Goal: Navigation & Orientation: Find specific page/section

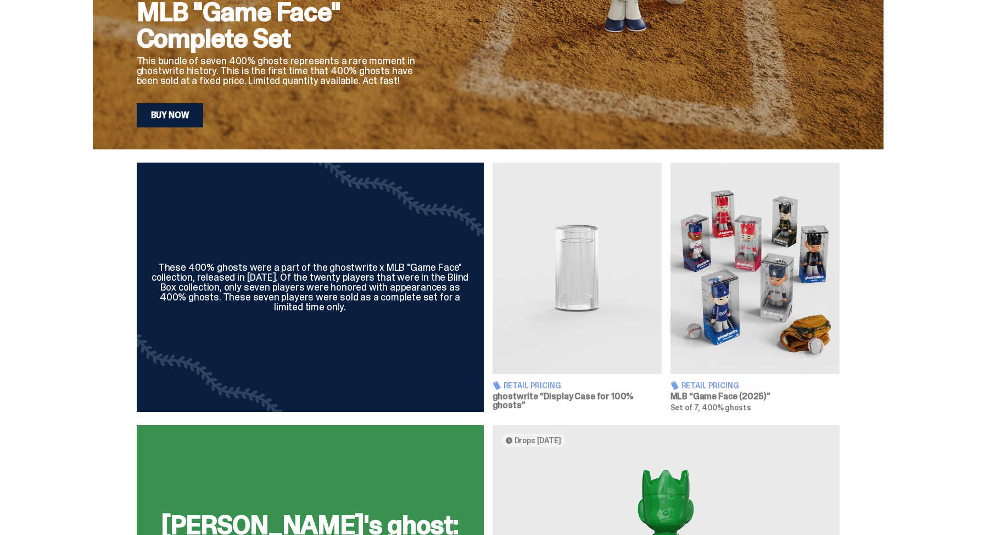
scroll to position [301, 0]
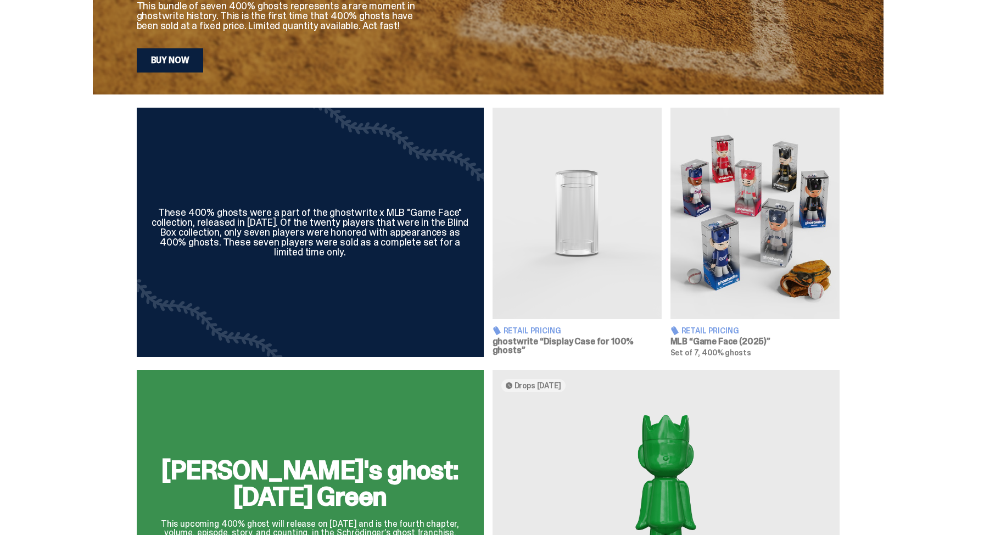
click at [597, 303] on img at bounding box center [576, 213] width 169 height 211
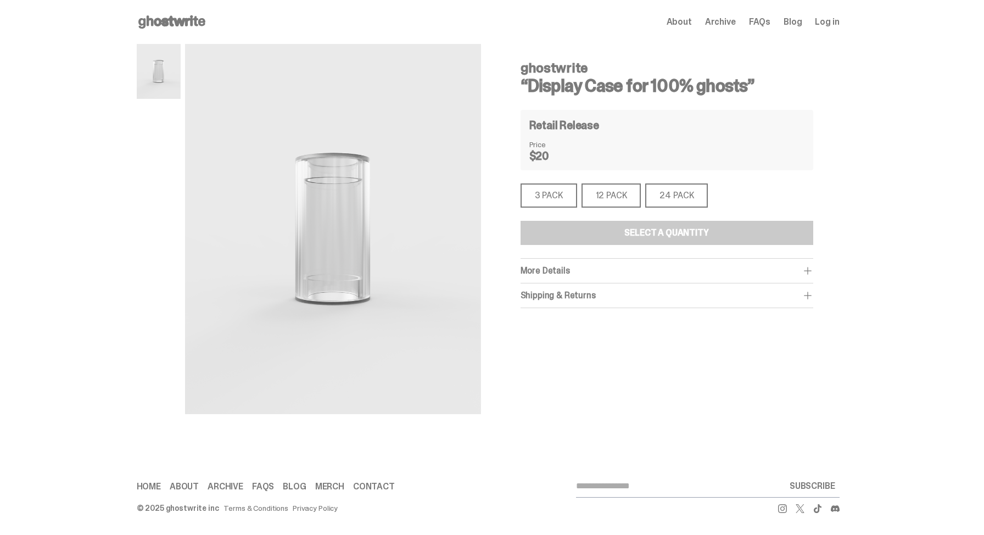
click at [568, 190] on div "3 PACK" at bounding box center [548, 195] width 57 height 24
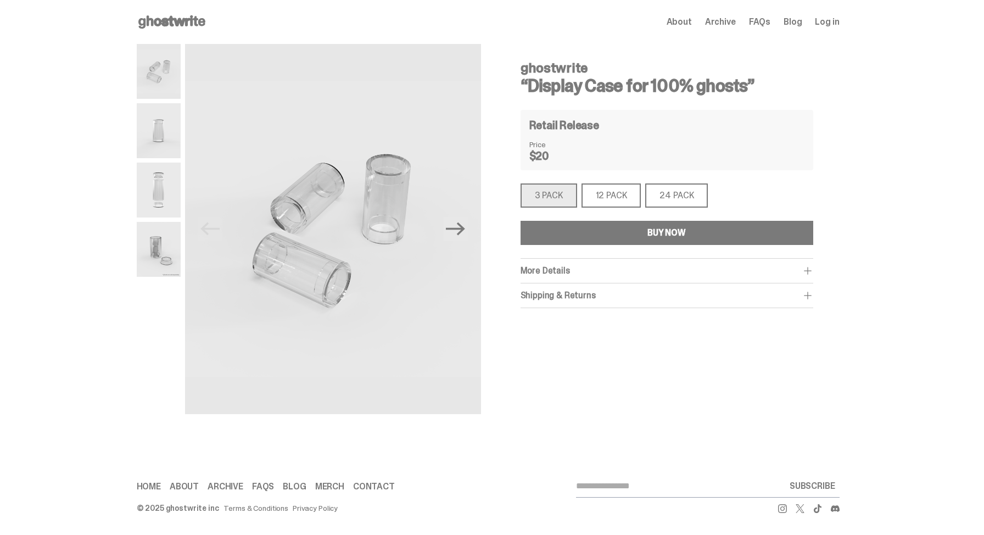
click at [605, 194] on div "12 PACK" at bounding box center [611, 195] width 60 height 24
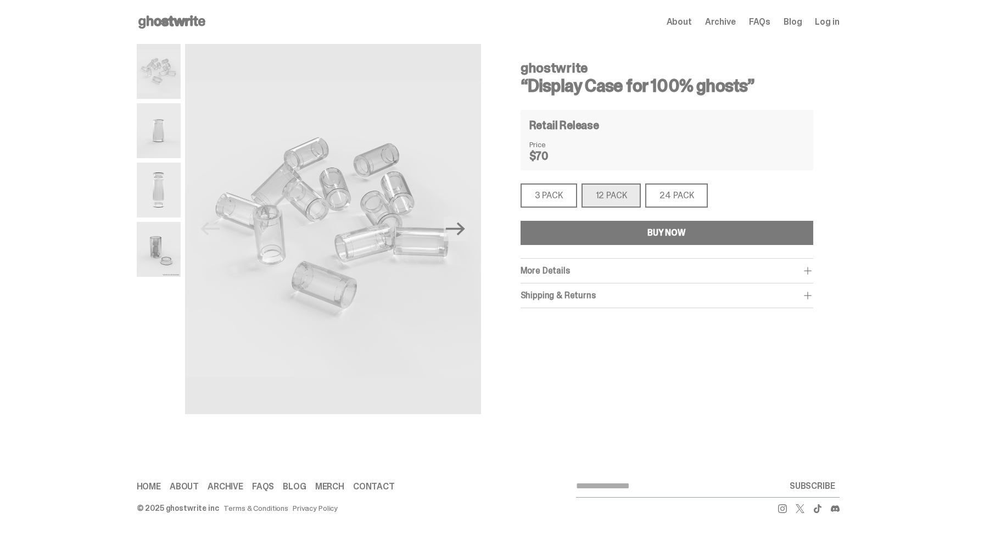
click at [566, 183] on div "3 PACK" at bounding box center [548, 195] width 57 height 24
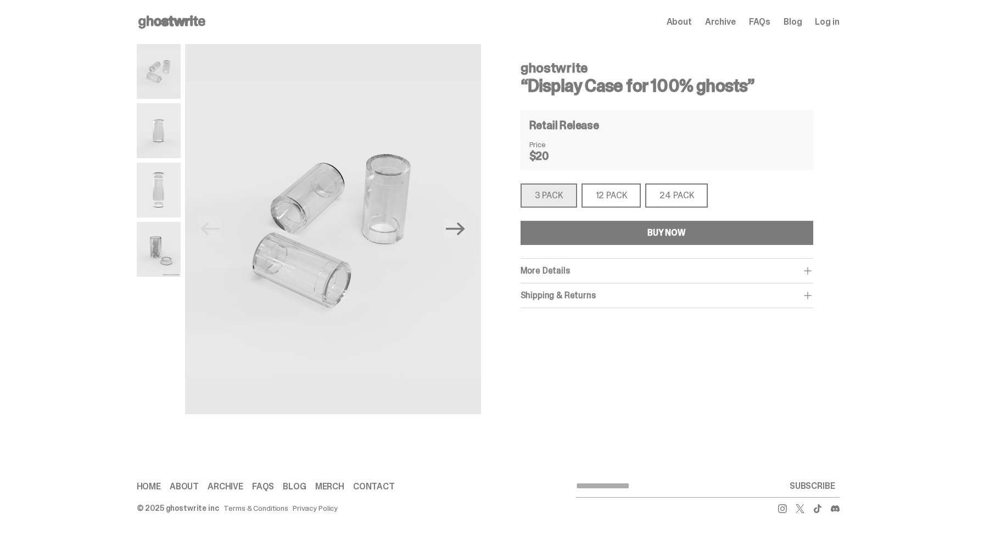
click at [171, 12] on div "Open main menu Home About Archive FAQs Blog Log in About Archive FAQs Blog Log …" at bounding box center [488, 22] width 703 height 44
click at [171, 20] on use at bounding box center [171, 21] width 67 height 13
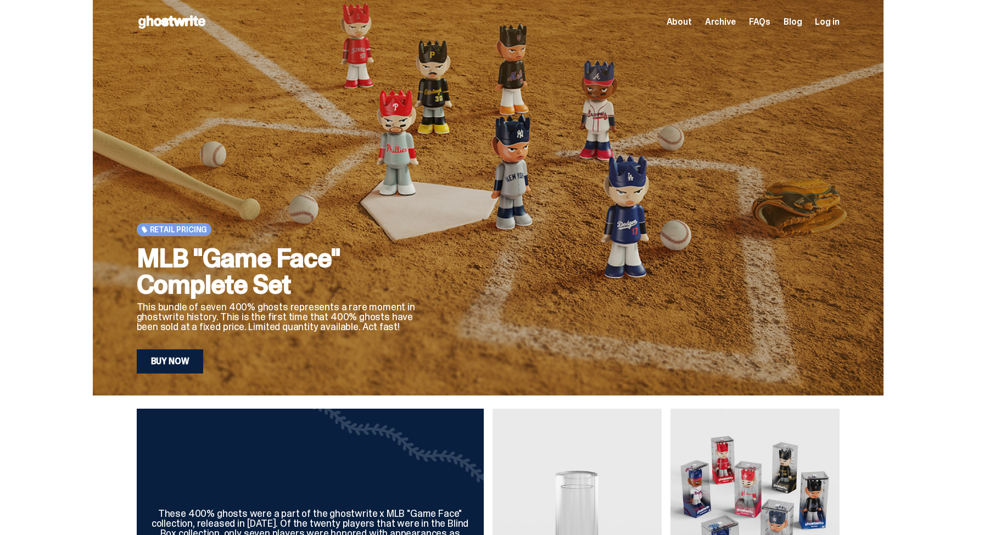
click at [189, 357] on link "Buy Now" at bounding box center [170, 361] width 67 height 24
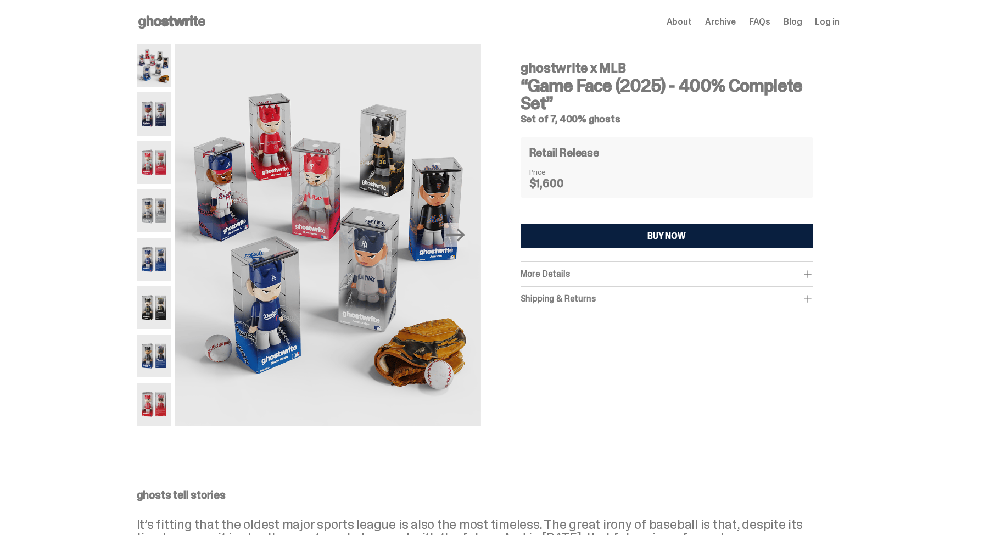
click at [148, 111] on img at bounding box center [154, 113] width 35 height 43
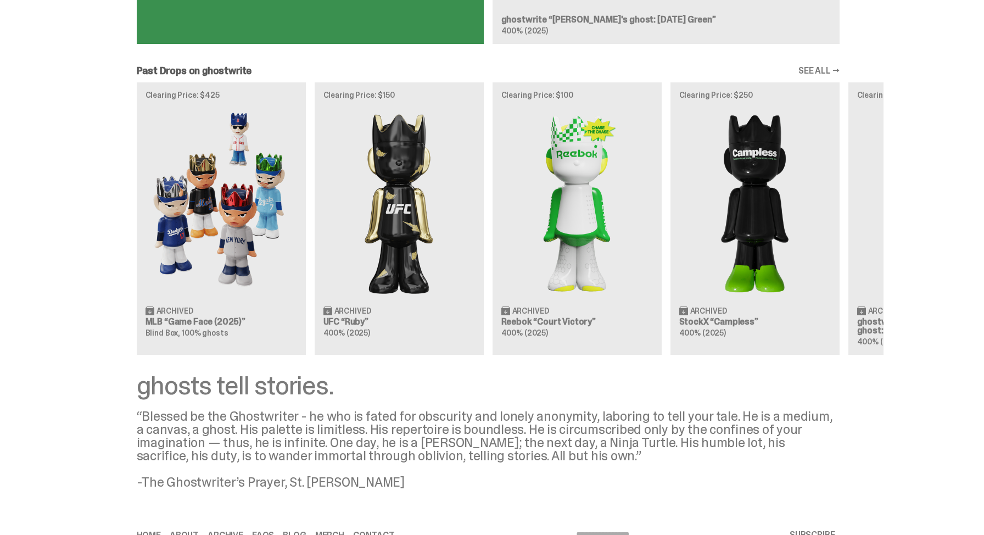
scroll to position [874, 0]
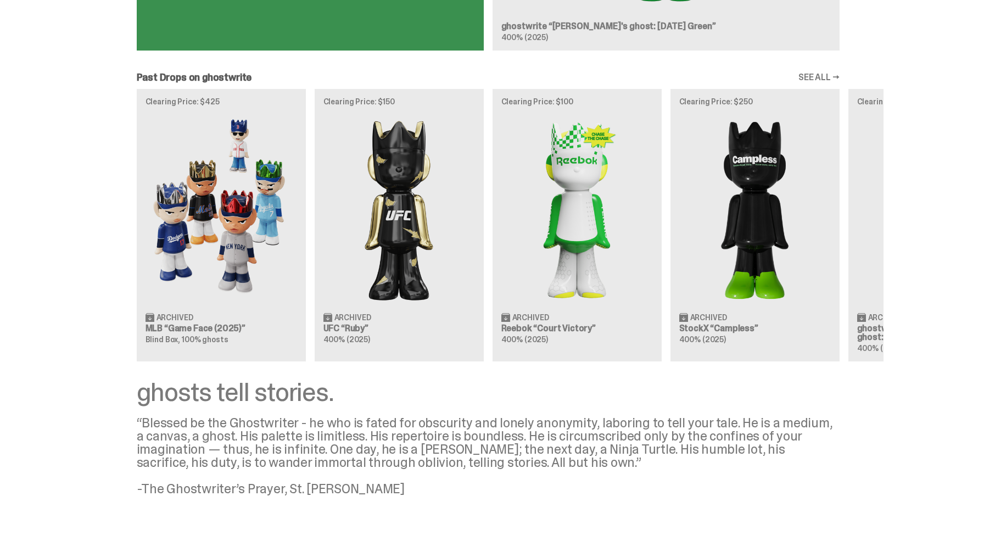
click at [384, 253] on div "Clearing Price: $425 Archived MLB “Game Face (2025)” Blind Box, 100% ghosts Cle…" at bounding box center [488, 225] width 790 height 272
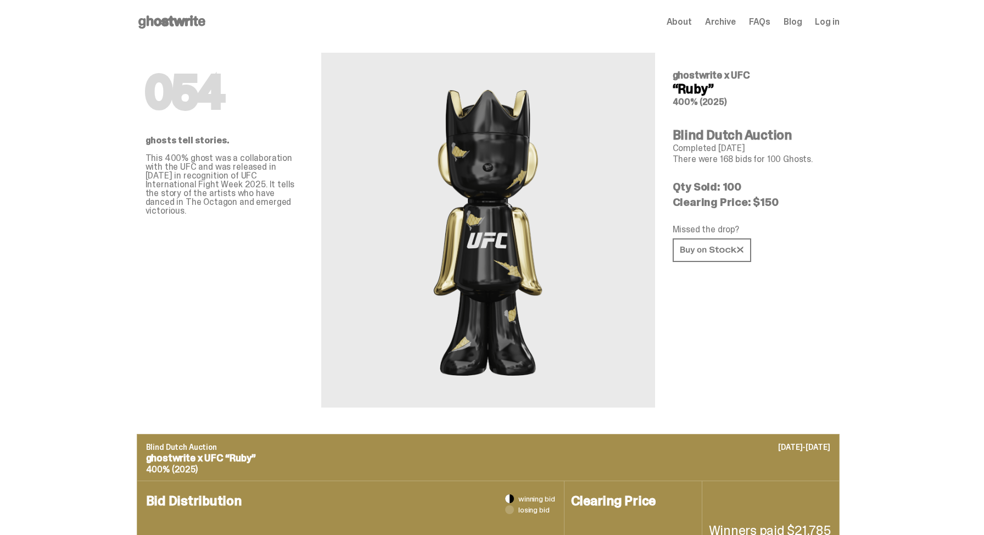
click at [731, 262] on div "Missed the drop?" at bounding box center [751, 244] width 158 height 38
click at [732, 256] on link at bounding box center [711, 250] width 78 height 24
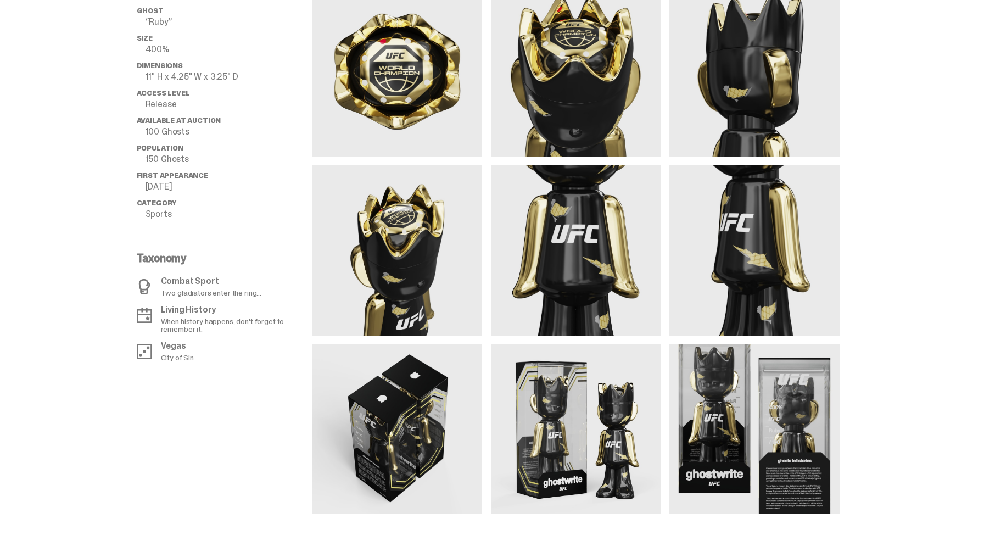
scroll to position [796, 0]
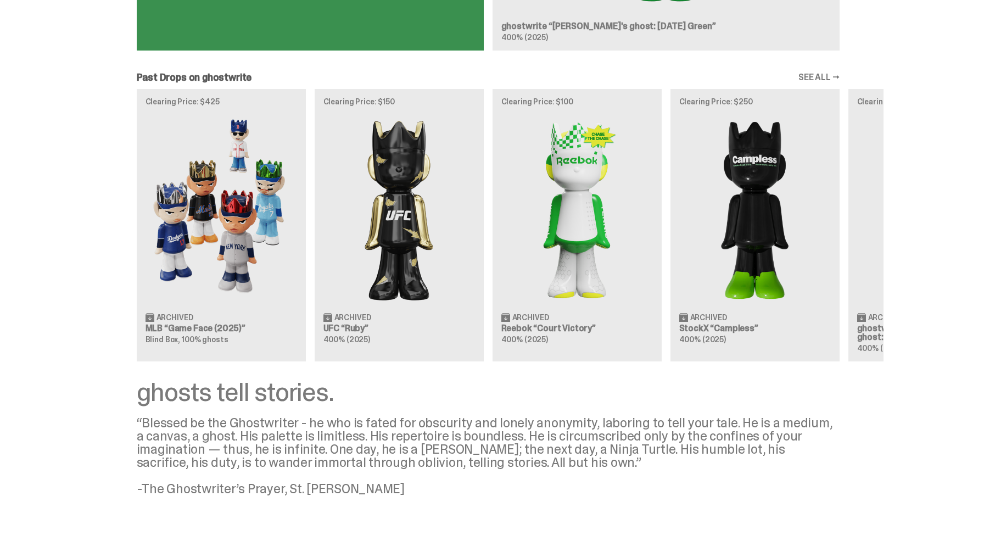
click at [246, 285] on div "Clearing Price: $425 Archived MLB “Game Face (2025)” Blind Box, 100% ghosts Cle…" at bounding box center [488, 225] width 790 height 272
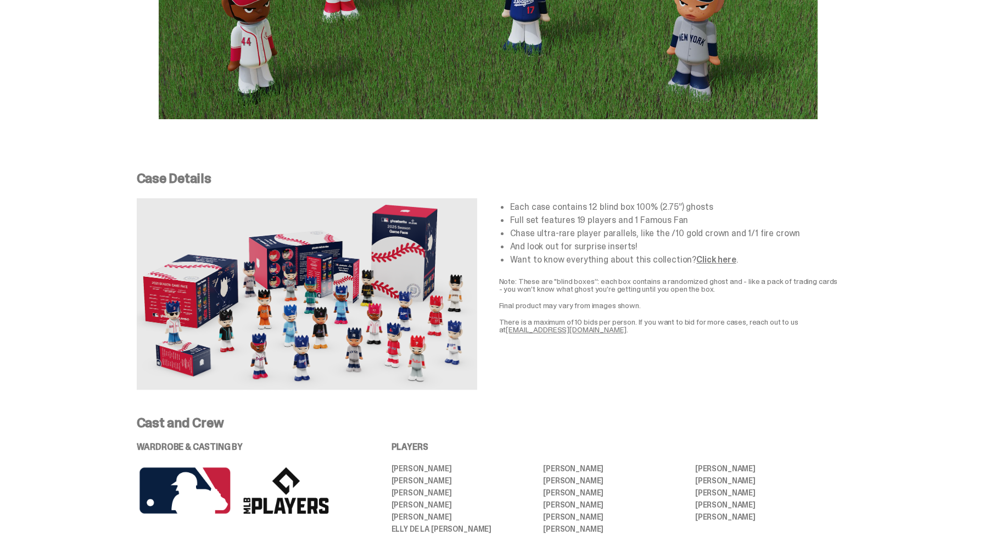
scroll to position [1931, 0]
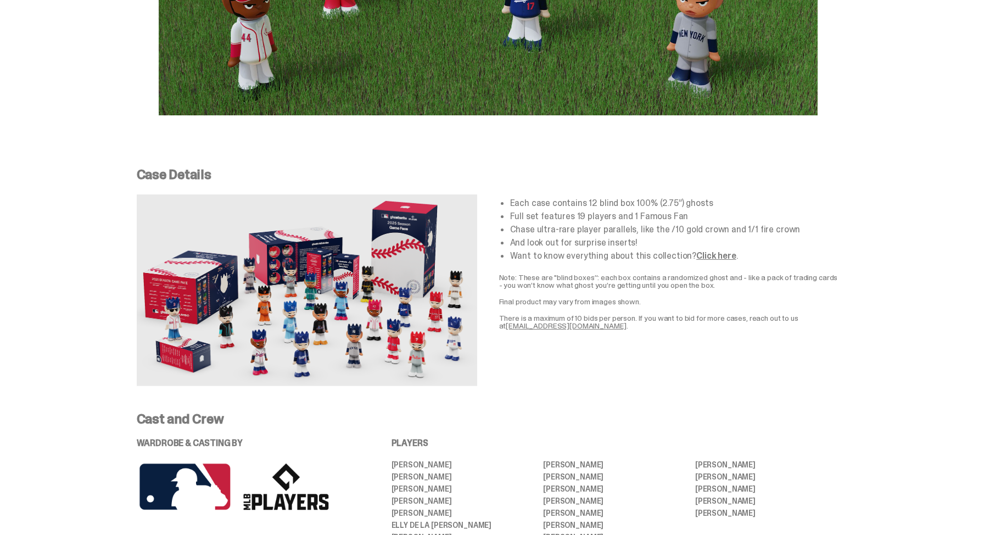
scroll to position [874, 0]
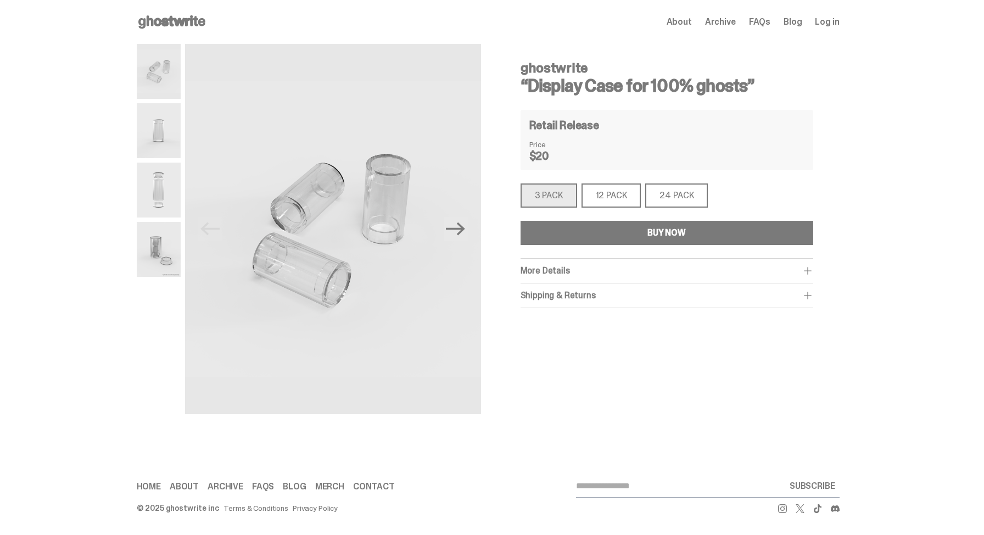
click at [181, 268] on img at bounding box center [159, 249] width 44 height 55
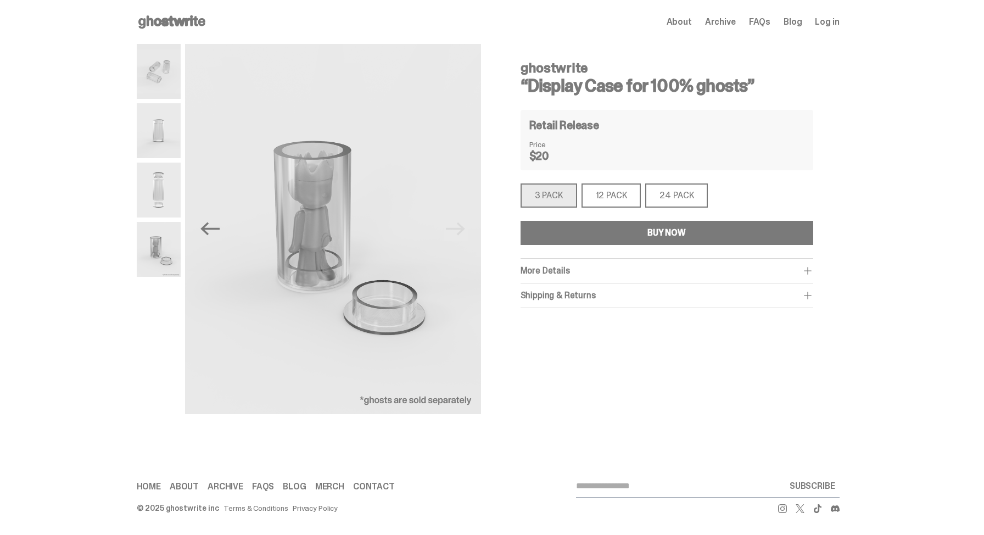
drag, startPoint x: 761, startPoint y: 102, endPoint x: 518, endPoint y: 60, distance: 246.1
click at [518, 60] on div "ghostwrite “Display Case for 100% ghosts” Retail Release Price $20 3 PACK 3 PAC…" at bounding box center [666, 229] width 345 height 370
click at [625, 206] on div "12 PACK" at bounding box center [611, 195] width 60 height 24
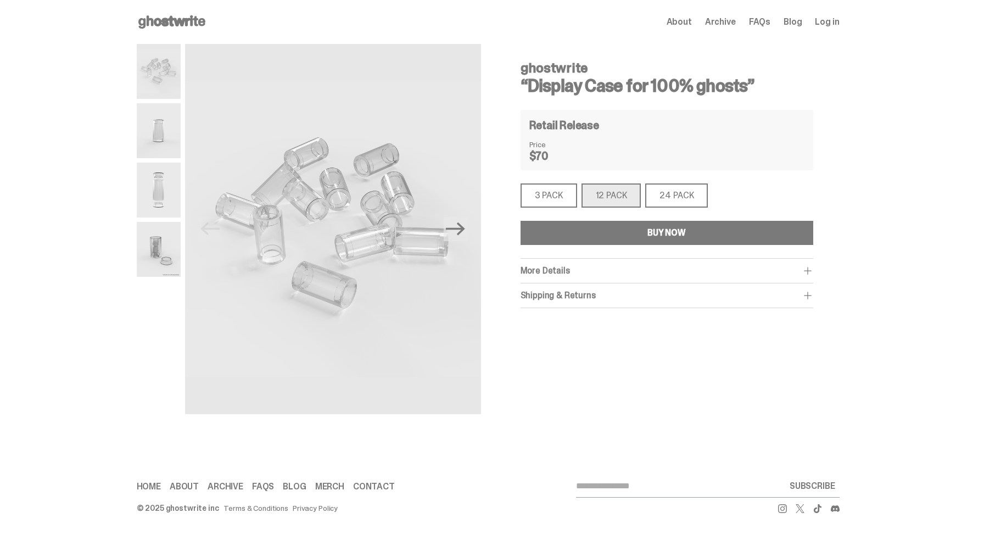
click at [545, 197] on div "3 PACK" at bounding box center [548, 195] width 57 height 24
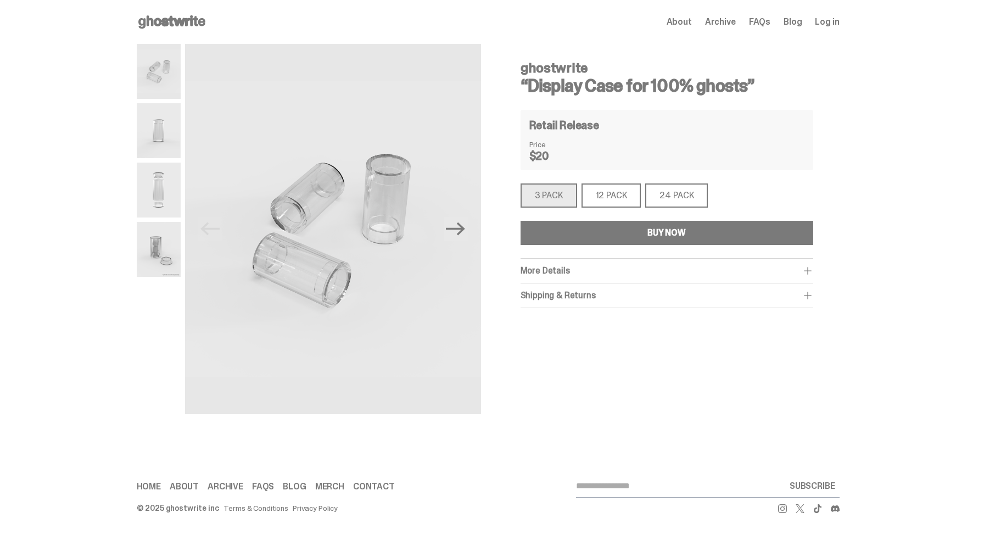
click at [182, 21] on use at bounding box center [171, 21] width 67 height 13
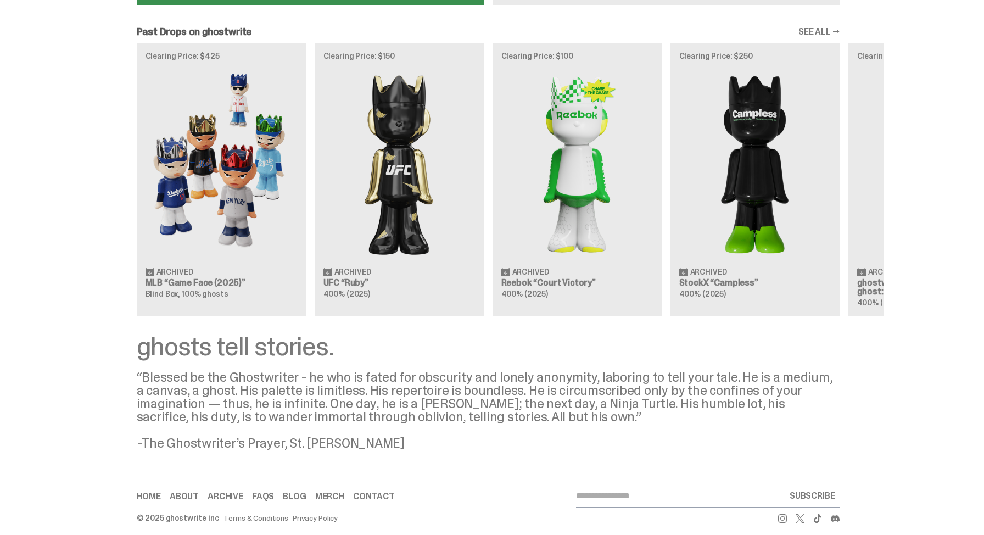
scroll to position [929, 0]
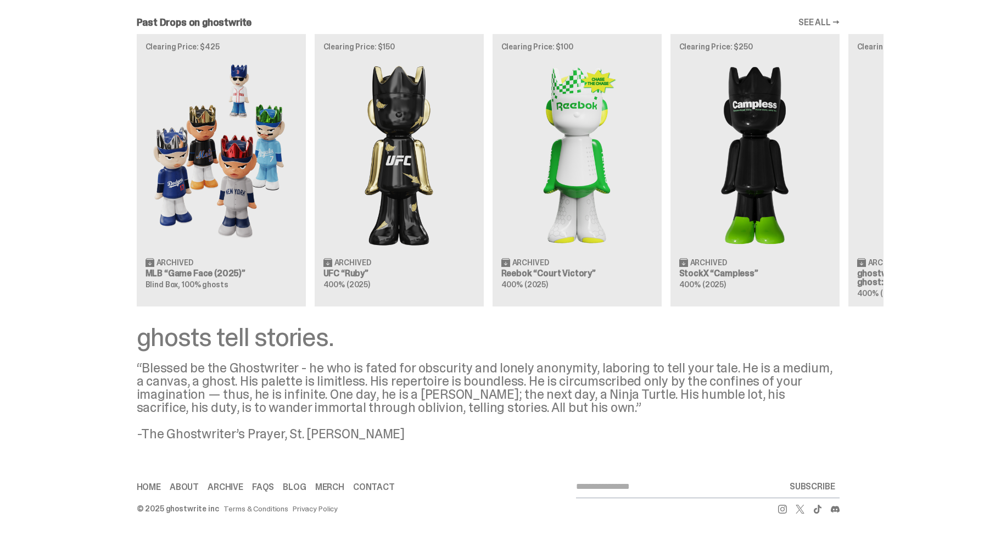
click at [223, 486] on link "Archive" at bounding box center [225, 486] width 36 height 9
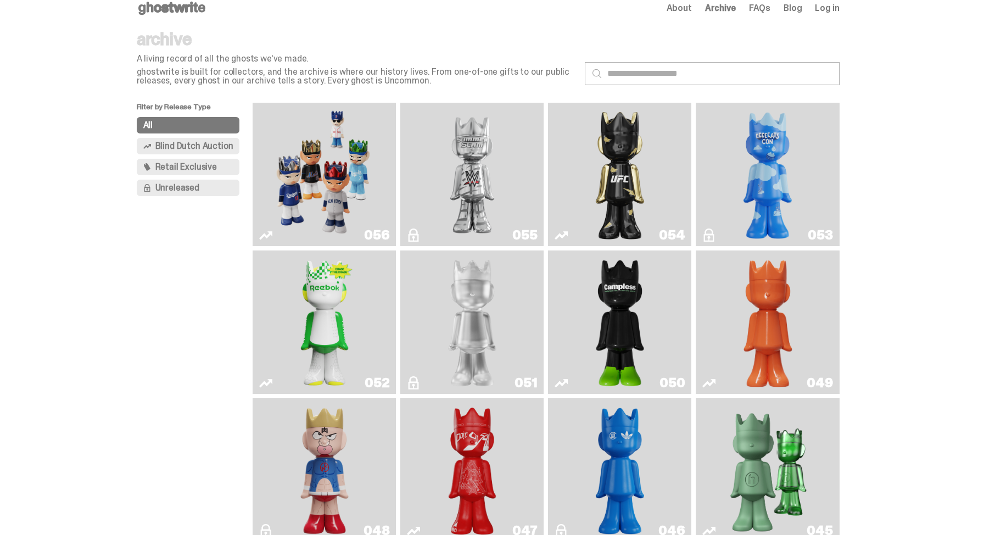
scroll to position [11, 0]
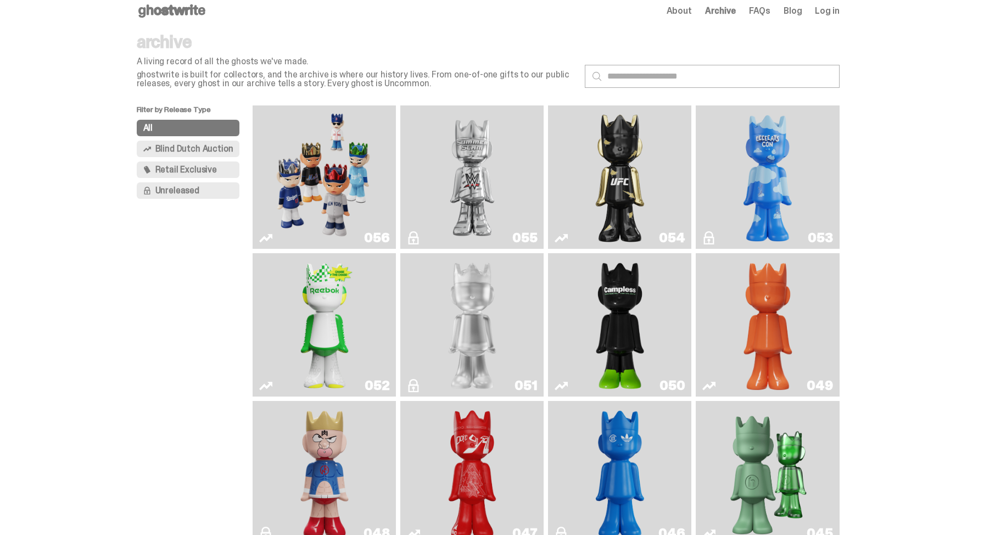
click at [423, 241] on img "I Was There SummerSlam" at bounding box center [472, 177] width 108 height 134
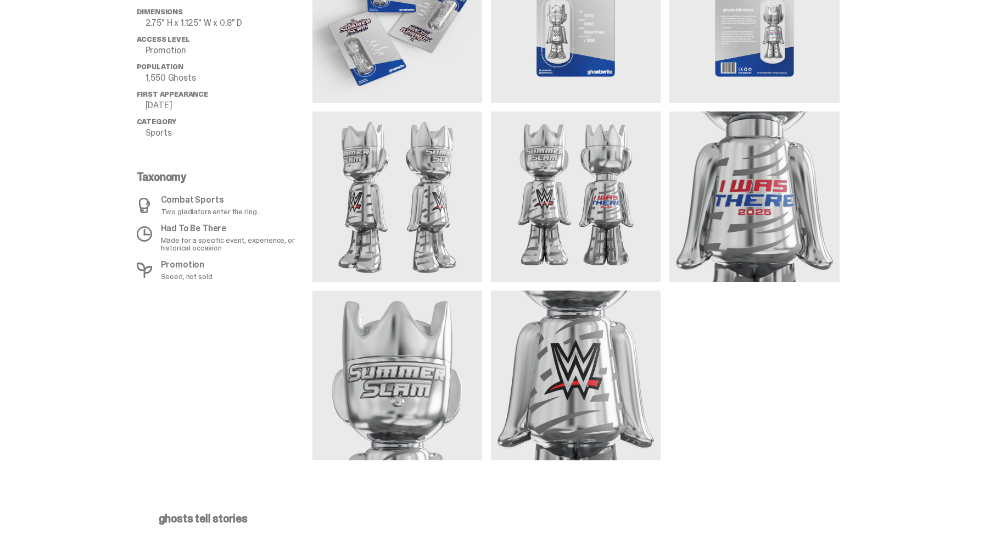
scroll to position [527, 0]
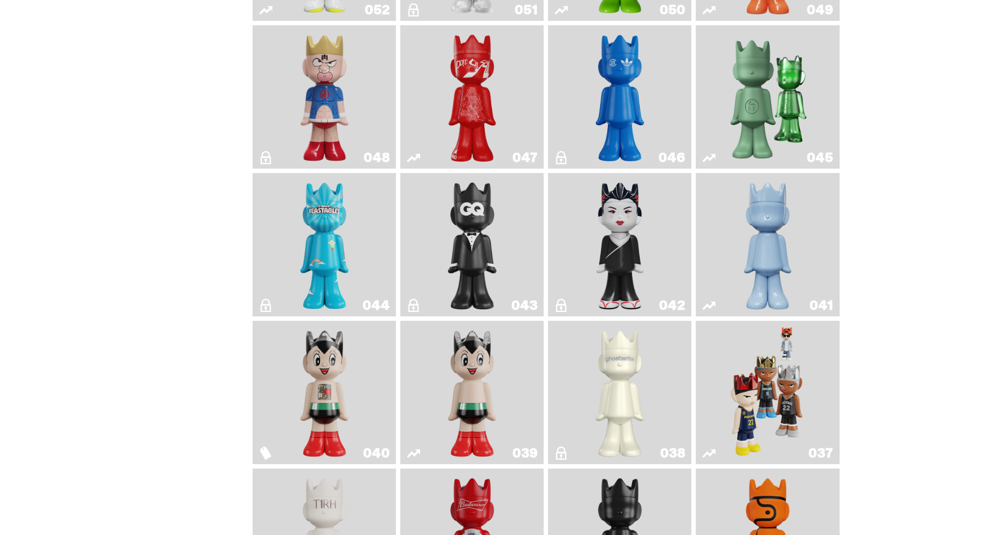
scroll to position [311, 0]
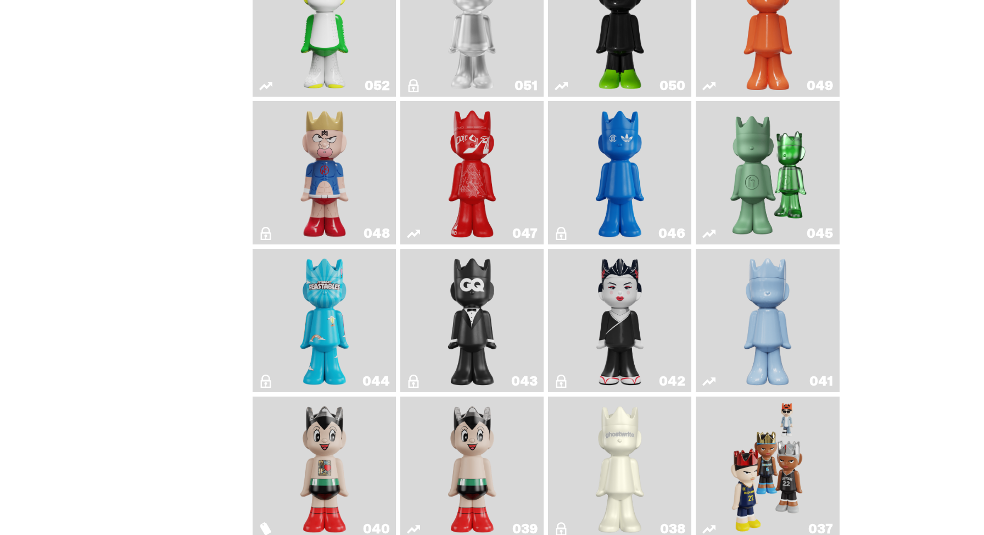
click at [337, 301] on img "Feastables" at bounding box center [324, 320] width 58 height 134
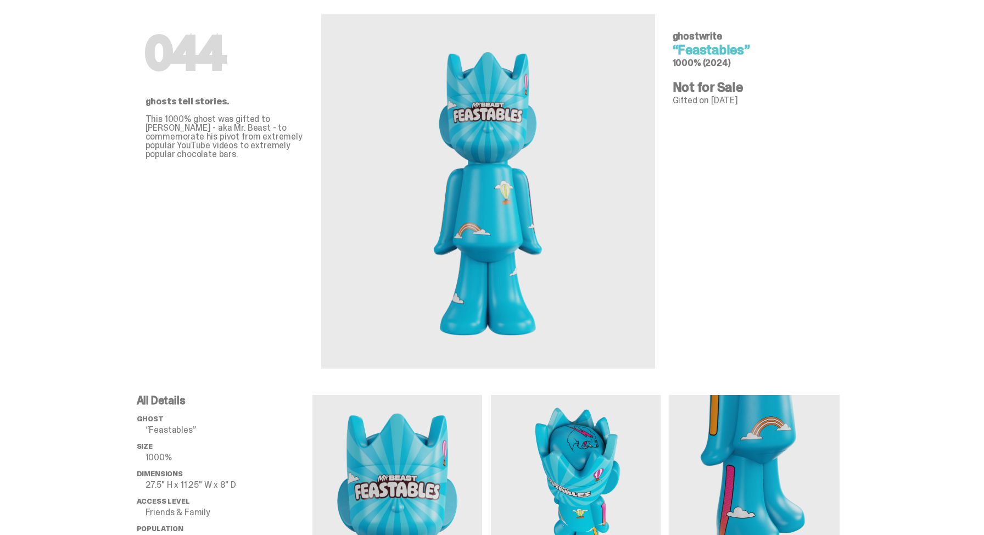
scroll to position [41, 0]
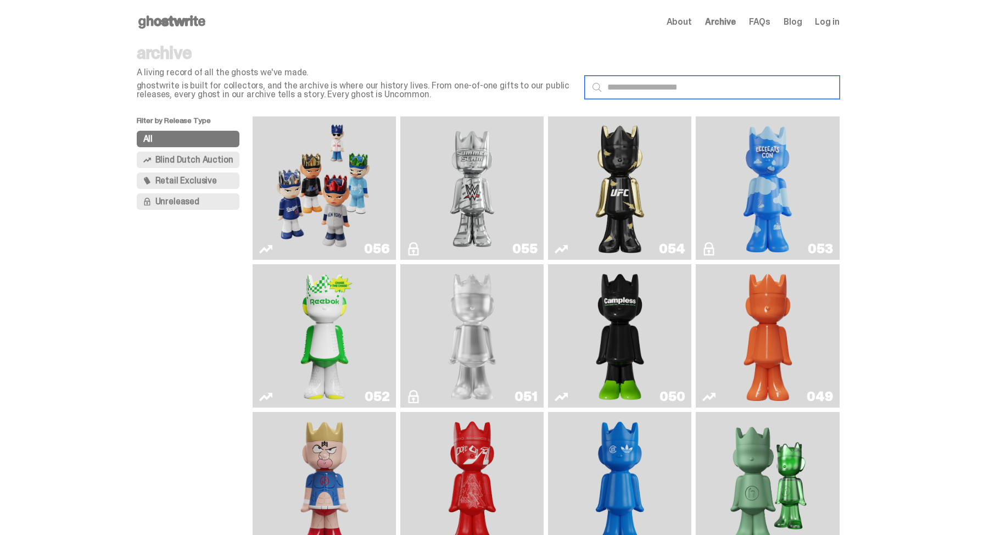
click at [676, 95] on input "text" at bounding box center [712, 87] width 255 height 23
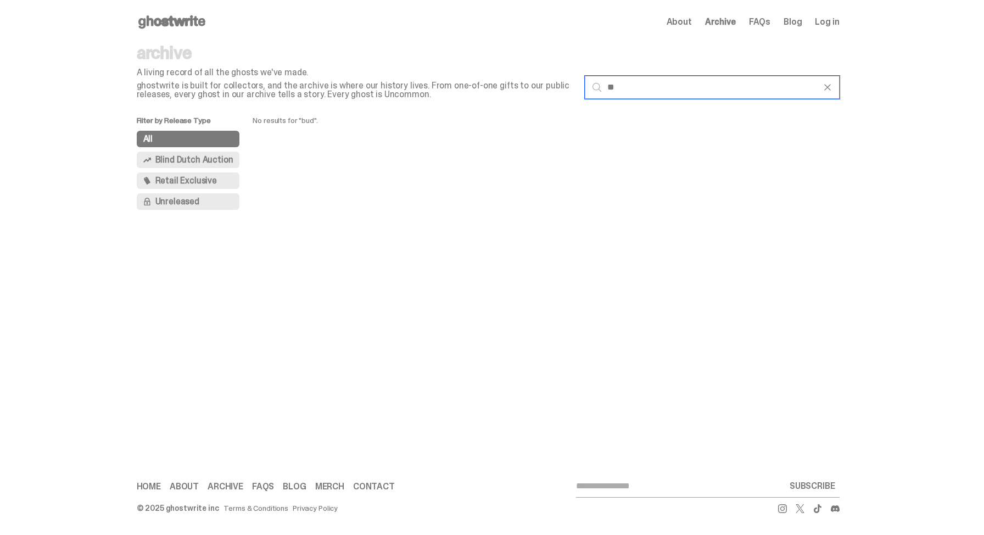
type input "*"
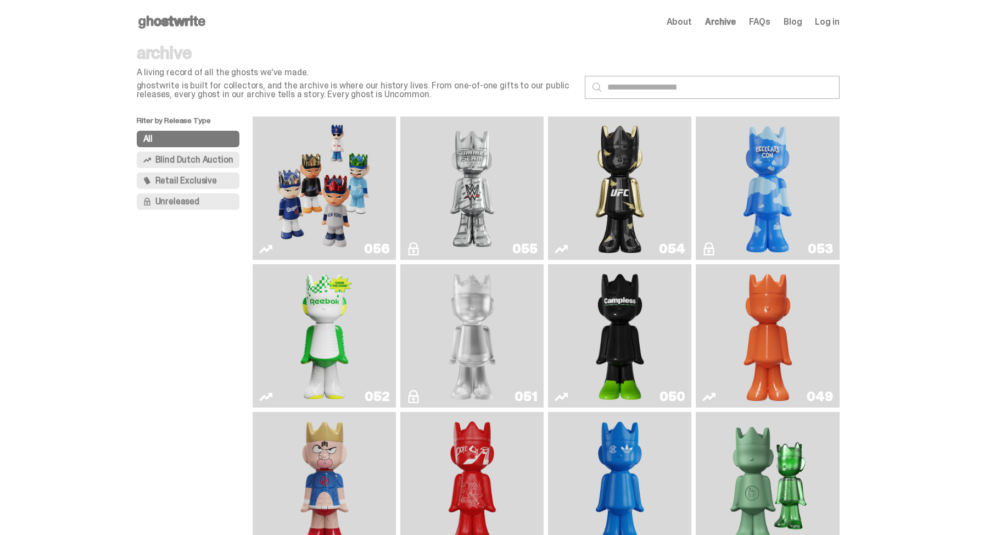
click at [149, 179] on use at bounding box center [147, 181] width 7 height 8
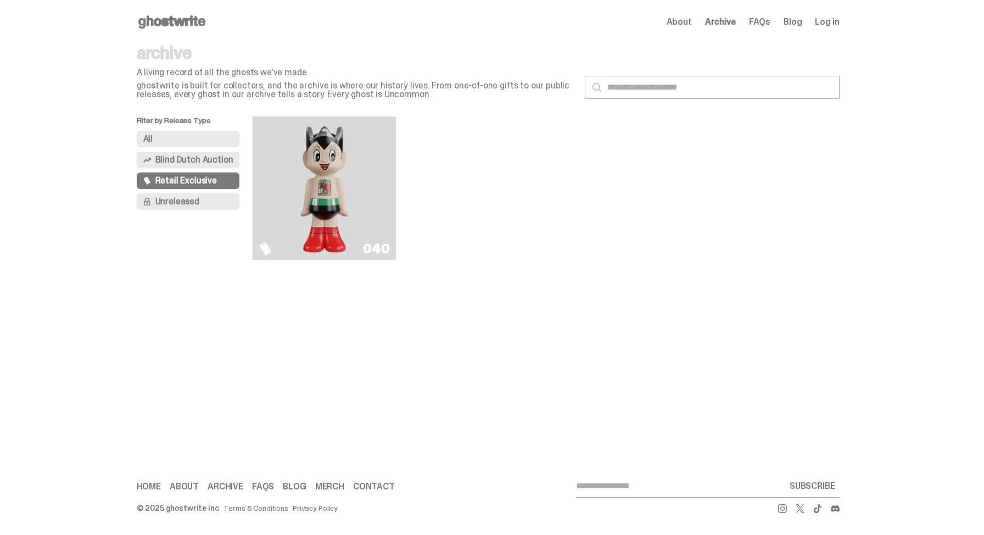
click at [202, 162] on span "Blind Dutch Auction" at bounding box center [194, 159] width 78 height 9
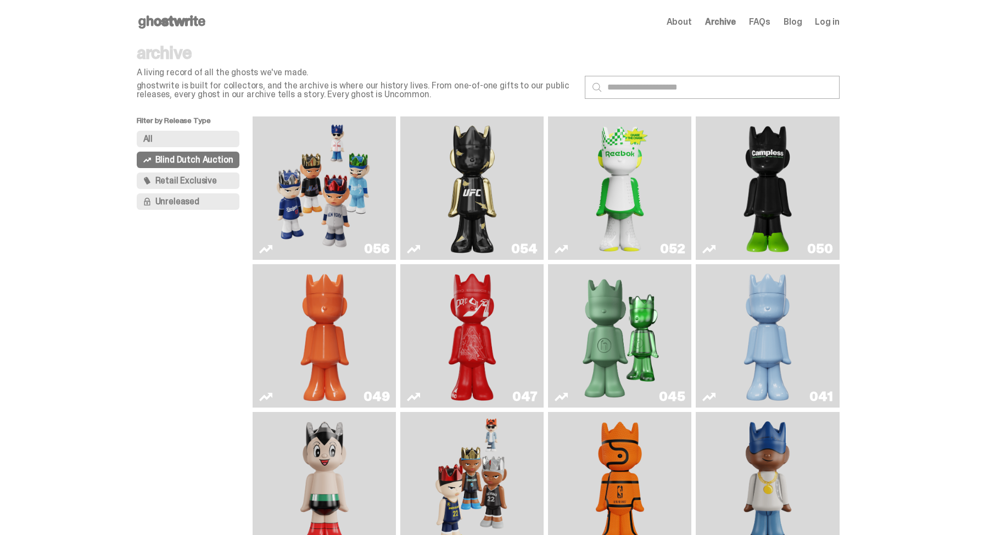
click at [198, 207] on button "Unreleased" at bounding box center [188, 201] width 103 height 16
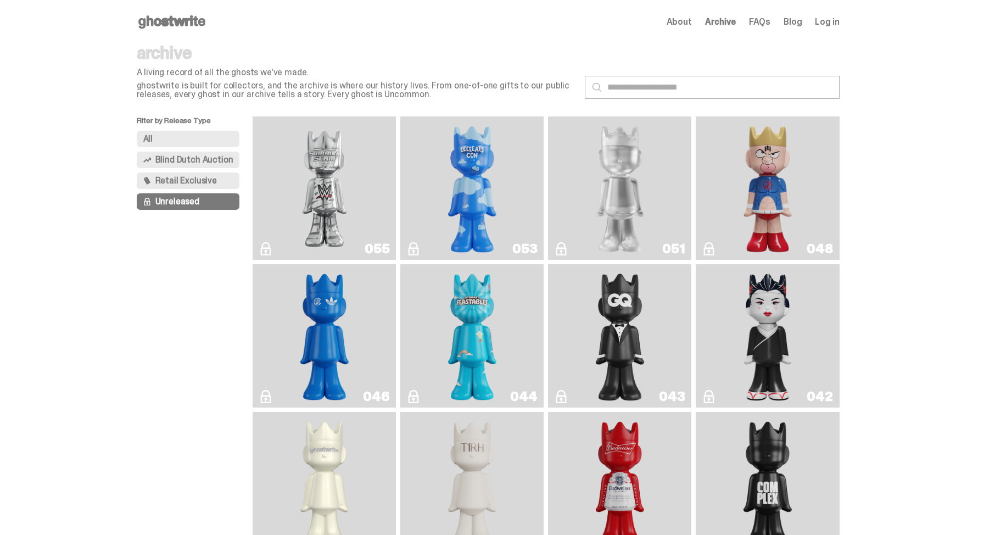
click at [207, 136] on button "All" at bounding box center [188, 139] width 103 height 16
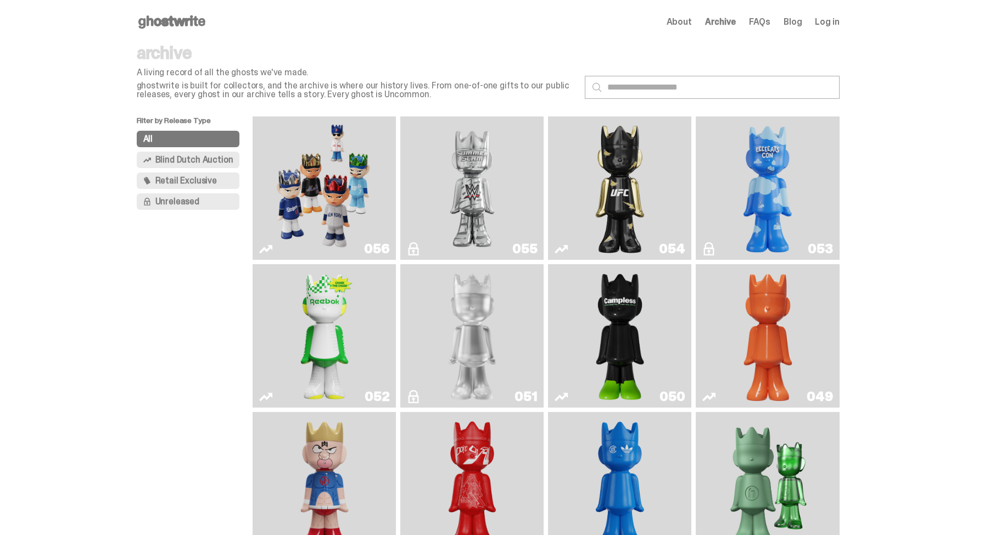
click at [181, 19] on icon at bounding box center [172, 22] width 70 height 18
